Goal: Transaction & Acquisition: Obtain resource

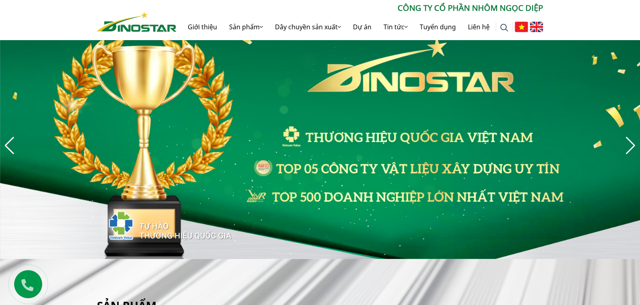
click at [534, 32] on img at bounding box center [535, 27] width 13 height 10
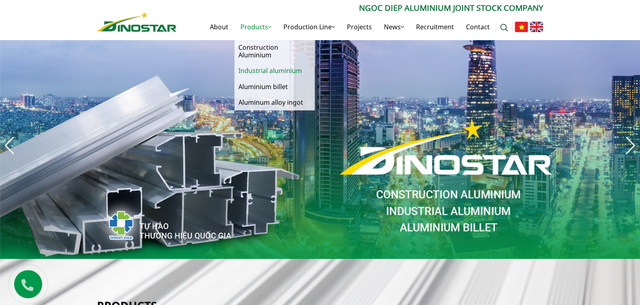
click at [266, 72] on link "Industrial aluminium" at bounding box center [274, 71] width 80 height 16
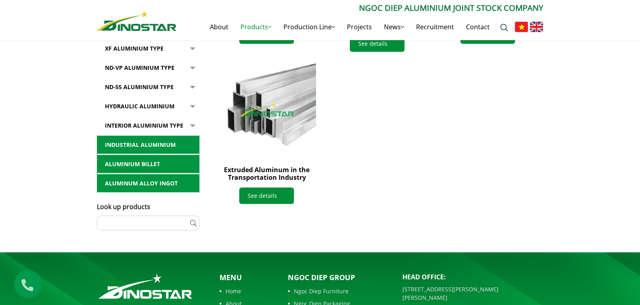
scroll to position [316, 0]
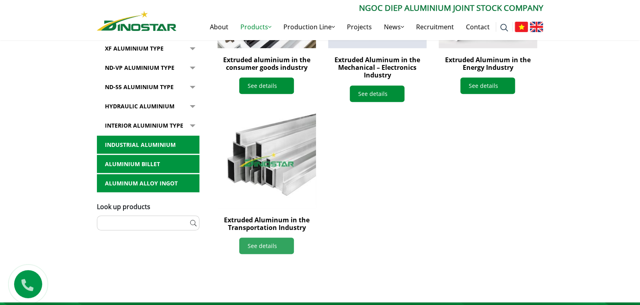
click at [274, 246] on link "See details" at bounding box center [266, 246] width 55 height 16
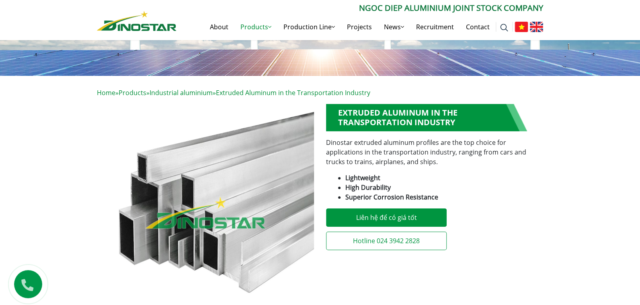
scroll to position [92, 0]
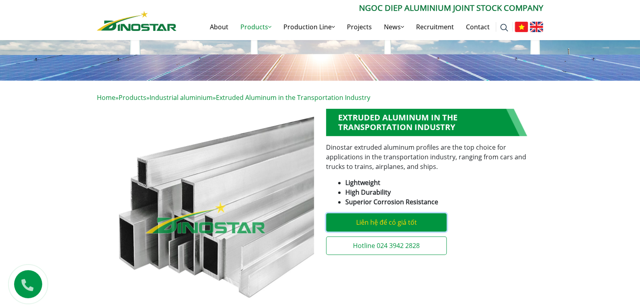
click at [425, 225] on link "Liên hệ để có giá tốt" at bounding box center [386, 222] width 121 height 18
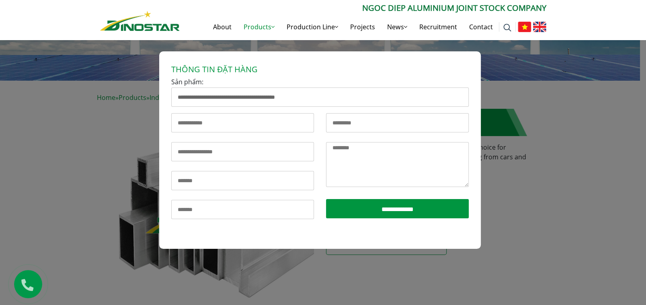
click at [520, 97] on div "**********" at bounding box center [323, 192] width 646 height 305
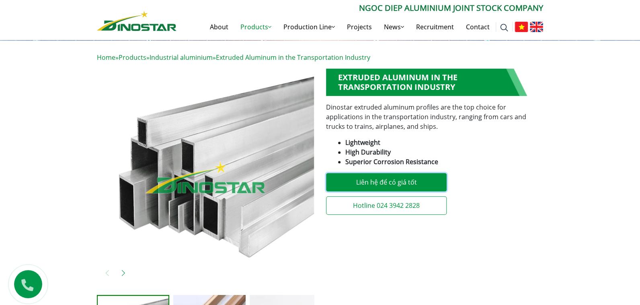
scroll to position [0, 0]
